Goal: Task Accomplishment & Management: Manage account settings

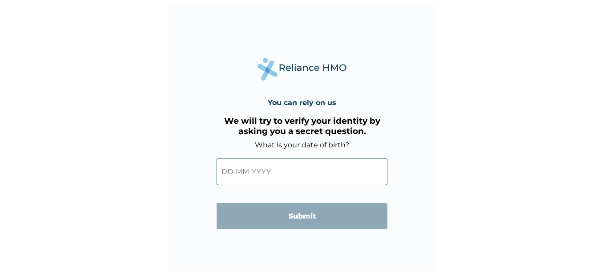
click at [287, 171] on input "text" at bounding box center [302, 171] width 171 height 27
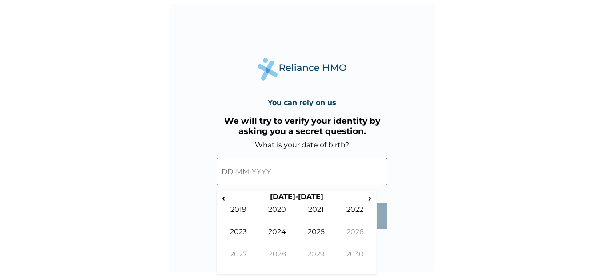
click at [256, 171] on input "text" at bounding box center [302, 171] width 171 height 27
click at [269, 197] on th "2020-2029" at bounding box center [296, 198] width 136 height 12
click at [371, 198] on span "›" at bounding box center [370, 197] width 10 height 11
click at [225, 202] on span "‹" at bounding box center [223, 197] width 9 height 11
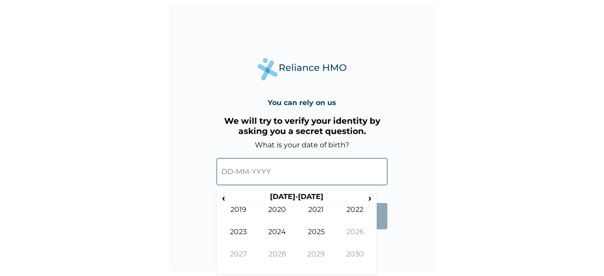
click at [225, 202] on span "‹" at bounding box center [223, 197] width 9 height 11
click at [348, 211] on td "1992" at bounding box center [355, 216] width 39 height 22
click at [248, 229] on td "May" at bounding box center [238, 238] width 39 height 22
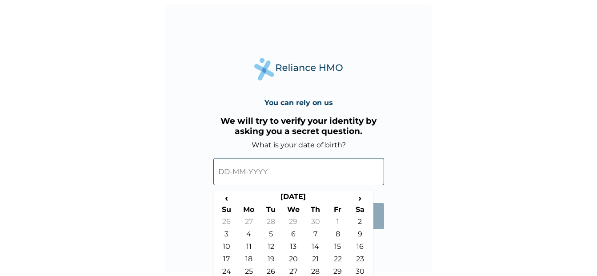
click at [269, 261] on td "19" at bounding box center [271, 260] width 22 height 12
type input "19-05-1992"
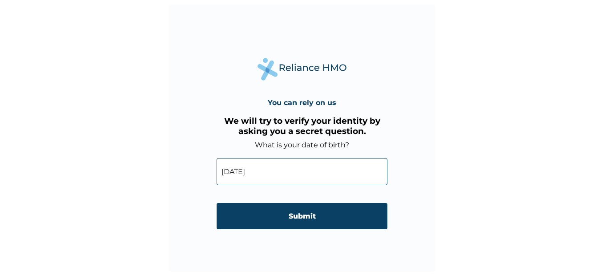
click at [316, 209] on input "Submit" at bounding box center [302, 216] width 171 height 26
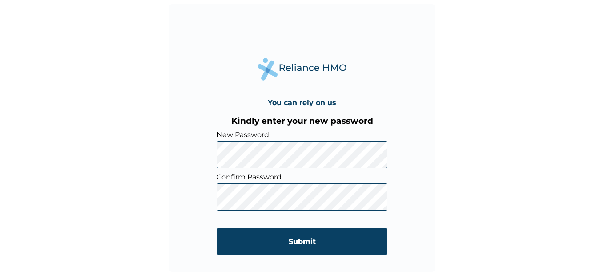
click at [329, 235] on input "Submit" at bounding box center [302, 241] width 171 height 26
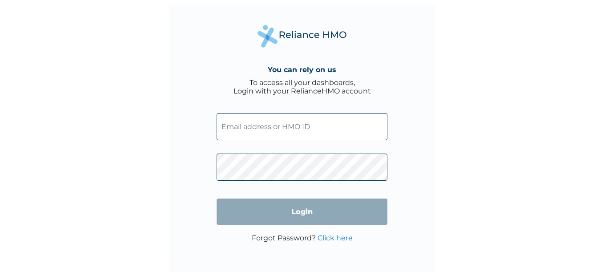
click at [332, 129] on input "text" at bounding box center [302, 126] width 171 height 27
type input "[EMAIL_ADDRESS][DOMAIN_NAME]"
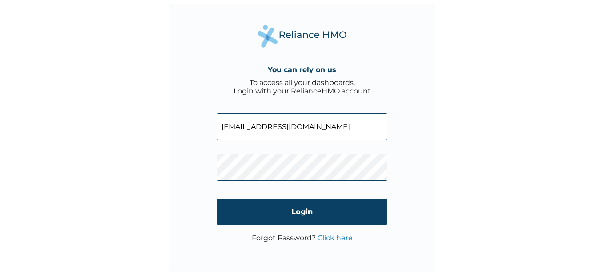
click at [303, 204] on input "Login" at bounding box center [302, 211] width 171 height 26
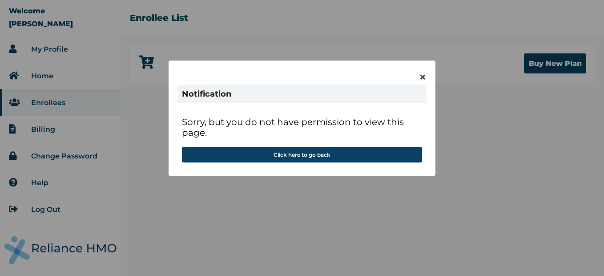
click at [424, 75] on span "×" at bounding box center [423, 76] width 8 height 15
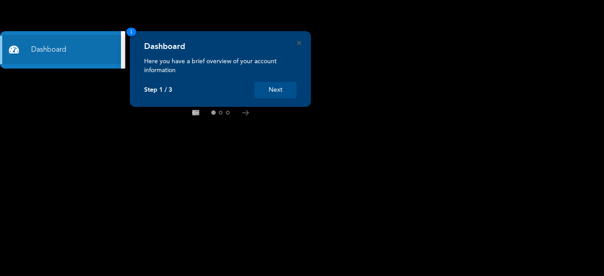
click at [296, 42] on div "Dashboard" at bounding box center [220, 49] width 152 height 15
click at [464, 72] on rect at bounding box center [302, 138] width 604 height 276
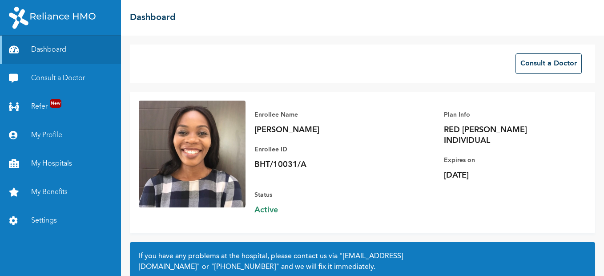
click at [36, 223] on link "Settings" at bounding box center [60, 220] width 121 height 28
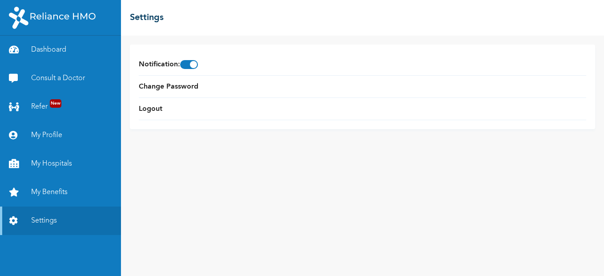
click at [193, 66] on span at bounding box center [189, 64] width 18 height 9
click at [0, 0] on input "checkbox" at bounding box center [0, 0] width 0 height 0
click at [154, 112] on link "Logout" at bounding box center [151, 109] width 24 height 11
